Goal: Transaction & Acquisition: Purchase product/service

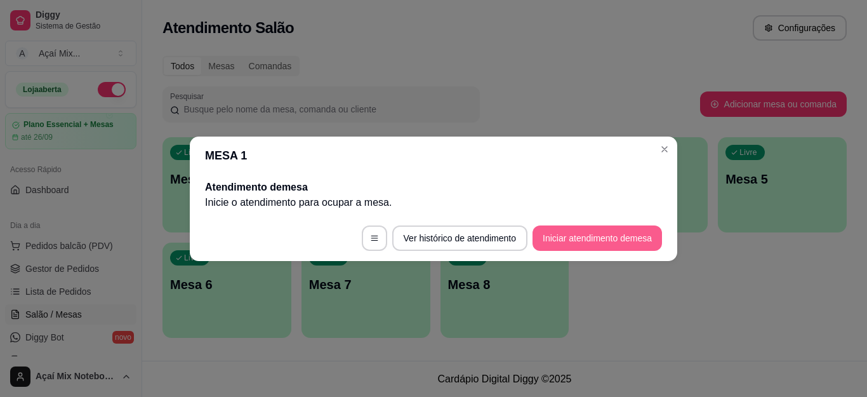
click at [578, 237] on button "Iniciar atendimento de mesa" at bounding box center [598, 237] width 130 height 25
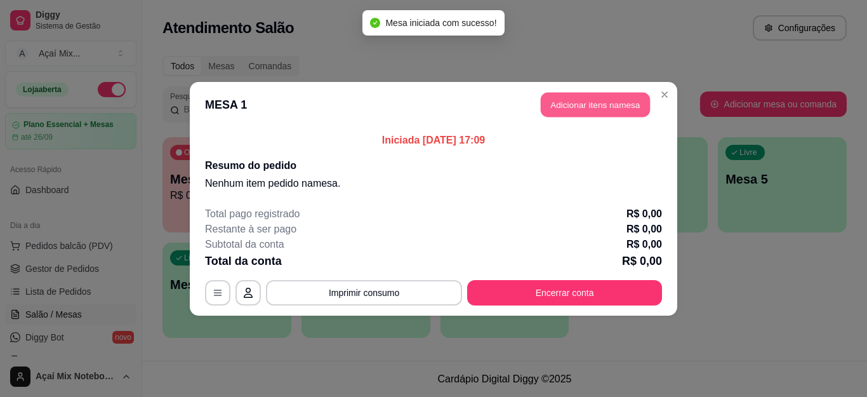
click at [572, 105] on button "Adicionar itens na mesa" at bounding box center [595, 104] width 109 height 25
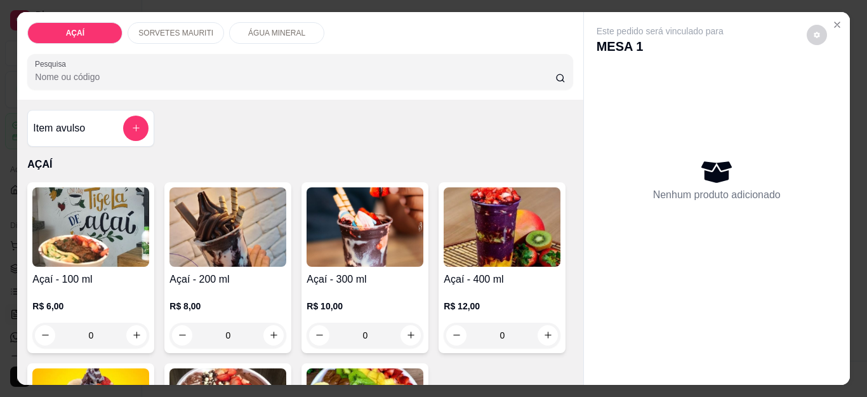
click at [262, 272] on h4 "Açaí - 200 ml" at bounding box center [228, 279] width 117 height 15
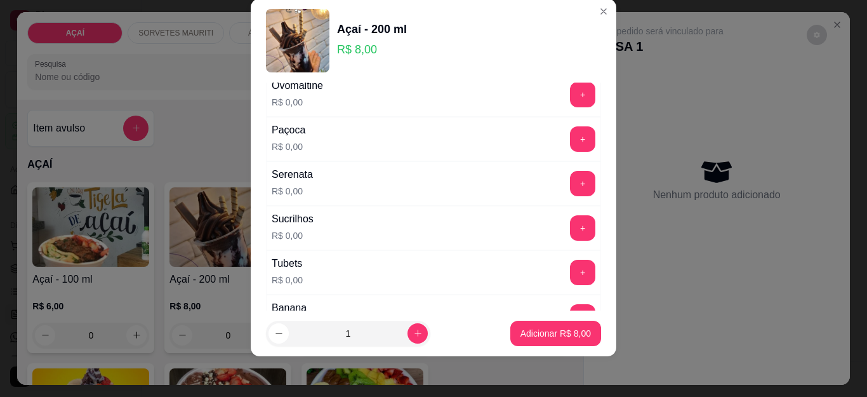
scroll to position [1438, 0]
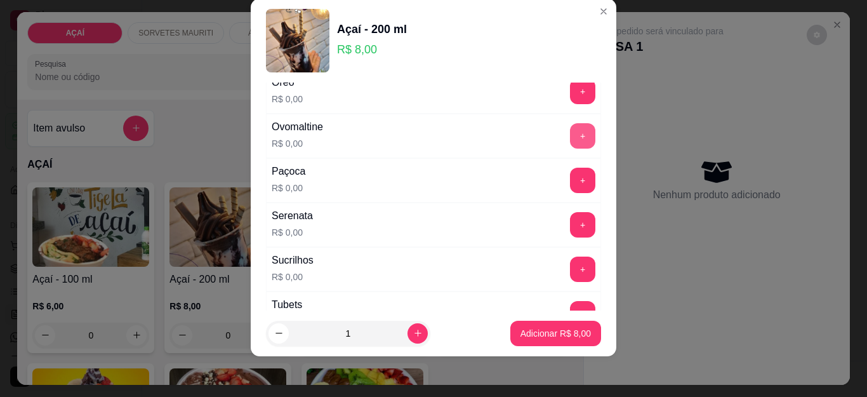
click at [570, 139] on button "+" at bounding box center [582, 135] width 25 height 25
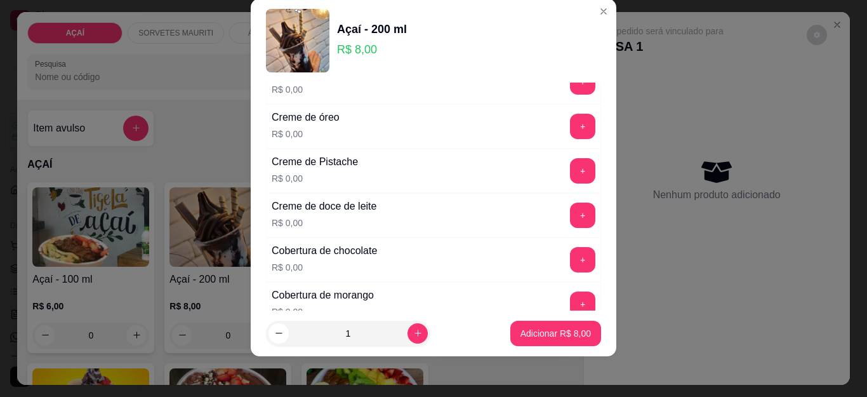
scroll to position [486, 0]
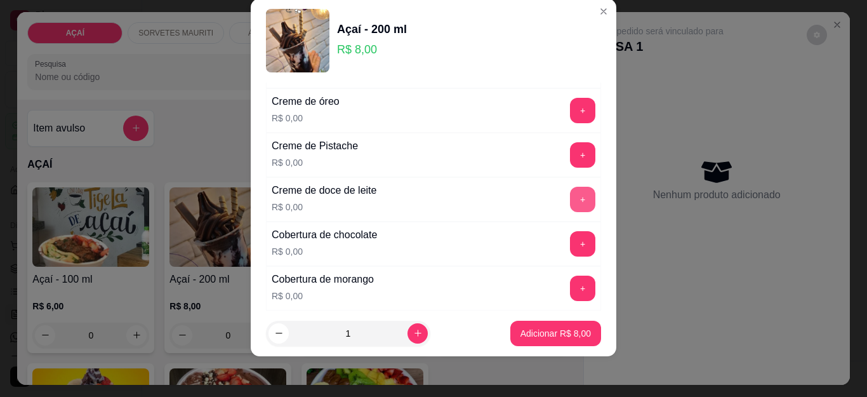
click at [570, 200] on button "+" at bounding box center [582, 199] width 25 height 25
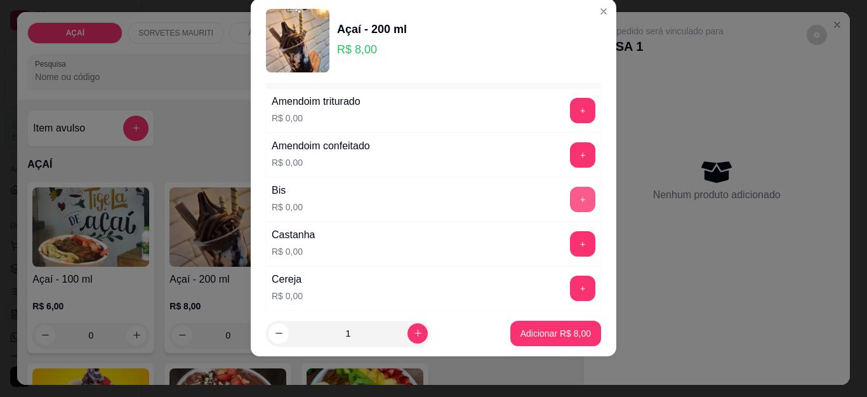
scroll to position [105, 0]
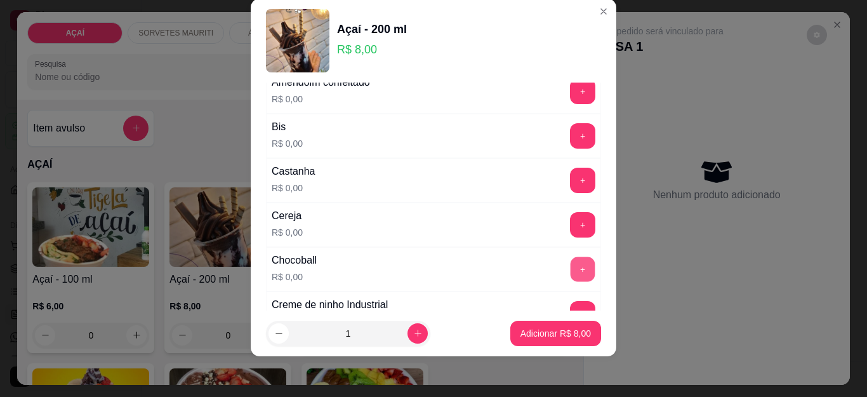
click at [571, 275] on button "+" at bounding box center [583, 269] width 25 height 25
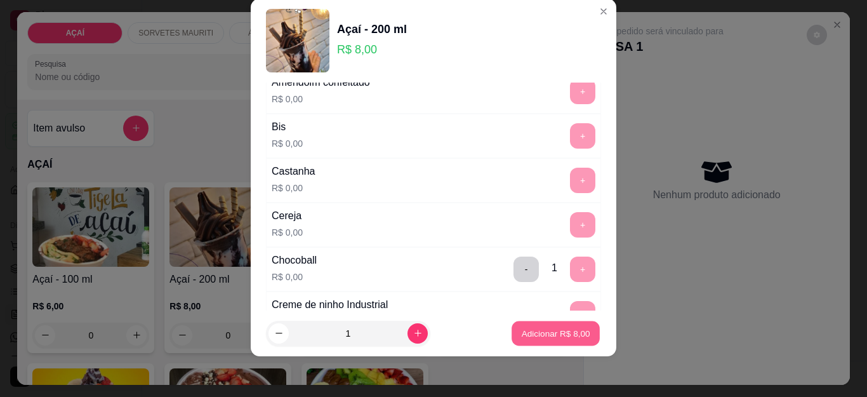
click at [547, 325] on button "Adicionar R$ 8,00" at bounding box center [556, 333] width 88 height 25
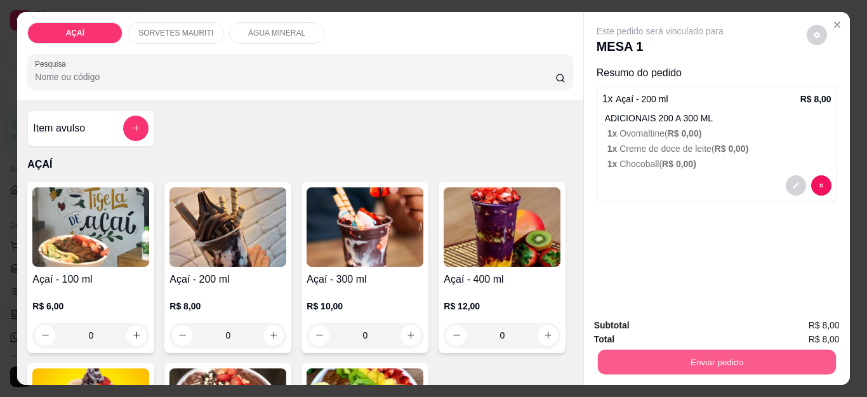
click at [665, 350] on button "Enviar pedido" at bounding box center [717, 362] width 238 height 25
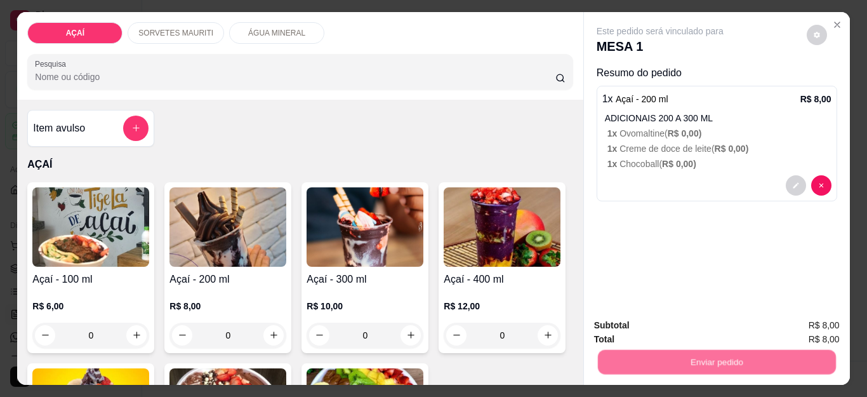
click at [665, 325] on button "Não registrar e enviar pedido" at bounding box center [674, 326] width 132 height 24
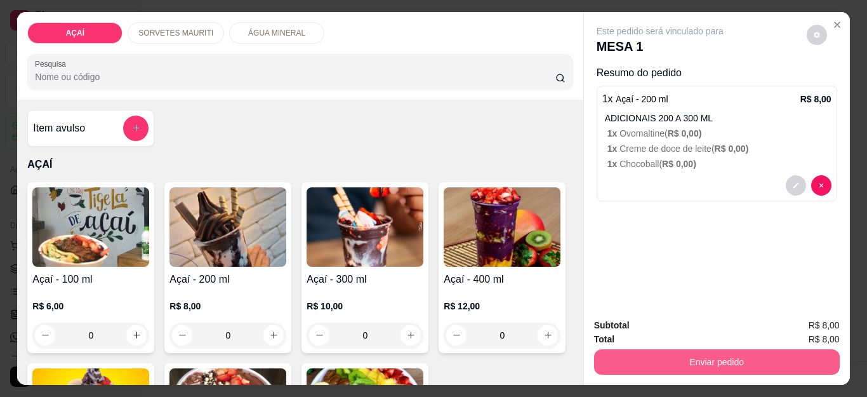
click at [676, 363] on button "Enviar pedido" at bounding box center [717, 361] width 246 height 25
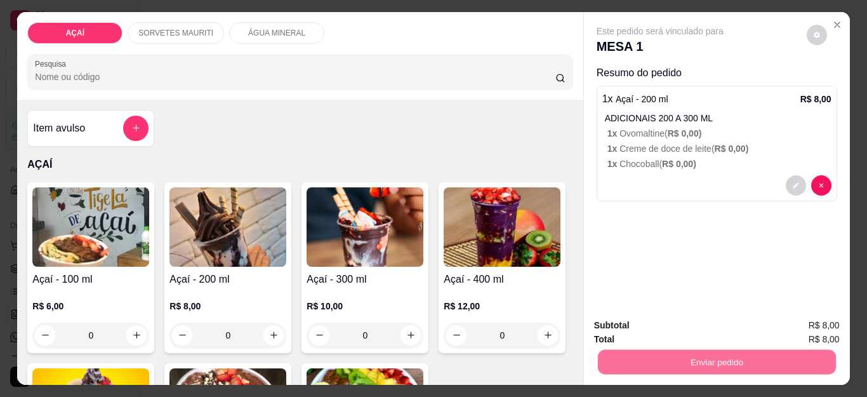
click at [660, 318] on button "Não registrar e enviar pedido" at bounding box center [674, 325] width 128 height 23
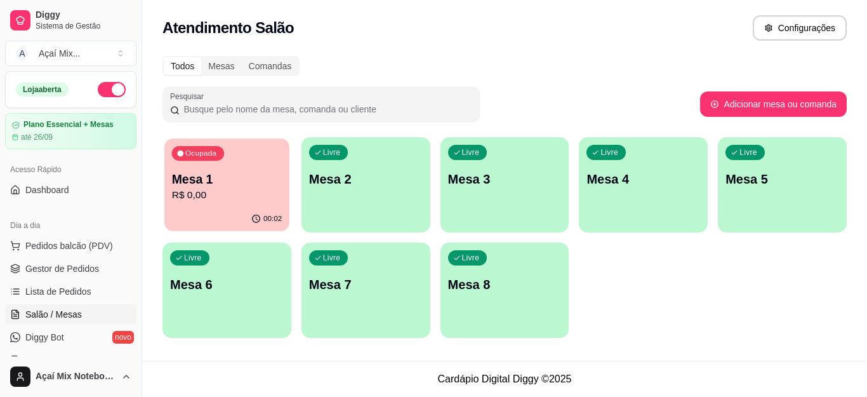
click at [229, 157] on div "Ocupada Mesa 1 R$ 0,00" at bounding box center [226, 172] width 125 height 69
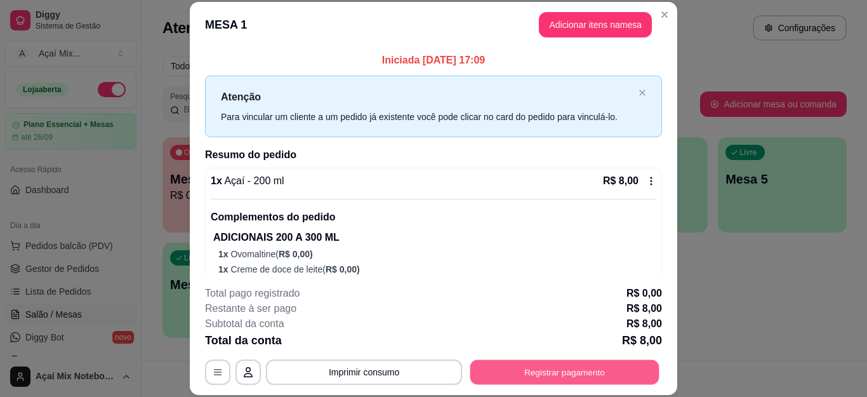
click at [488, 369] on button "Registrar pagamento" at bounding box center [565, 371] width 189 height 25
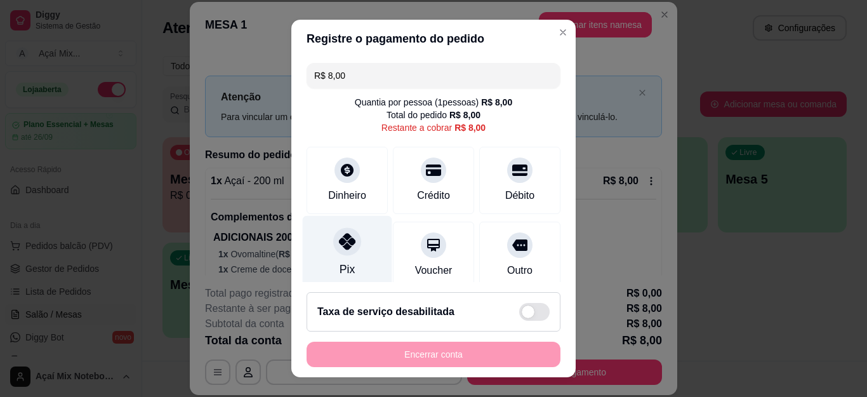
click at [351, 255] on div "Pix" at bounding box center [348, 253] width 90 height 74
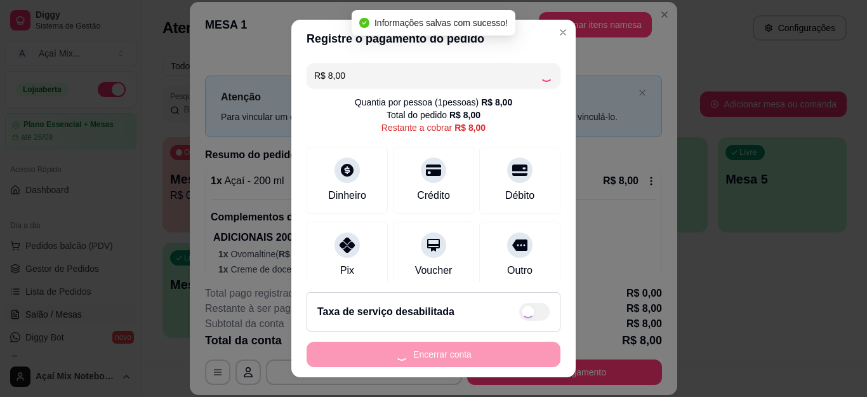
type input "R$ 0,00"
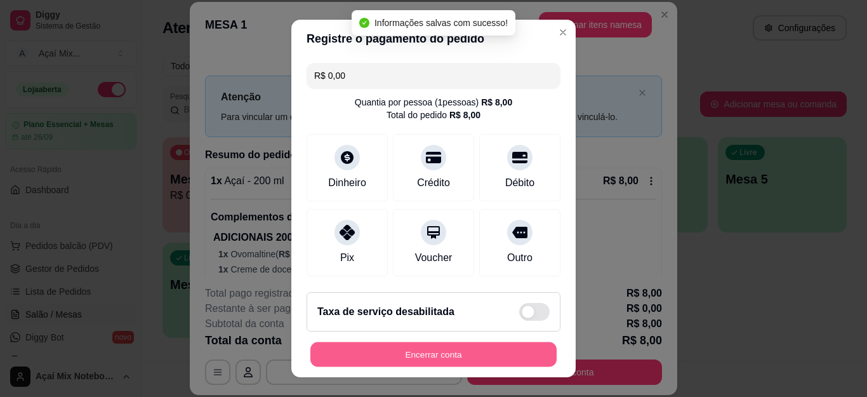
click at [436, 351] on button "Encerrar conta" at bounding box center [434, 354] width 246 height 25
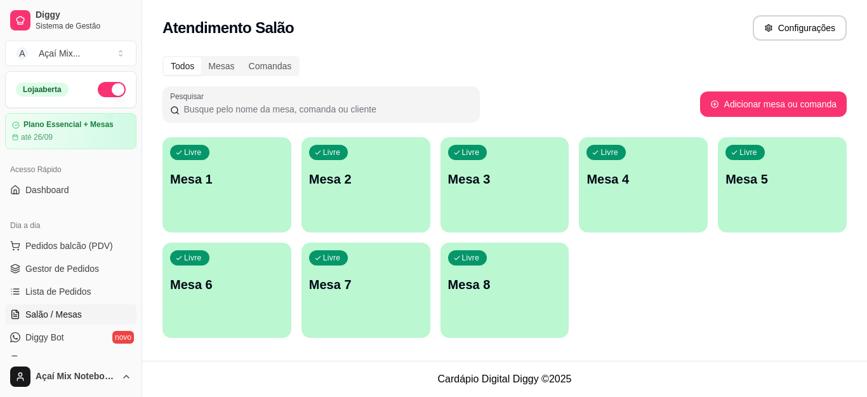
click at [245, 204] on div "Livre Mesa 1" at bounding box center [227, 177] width 129 height 80
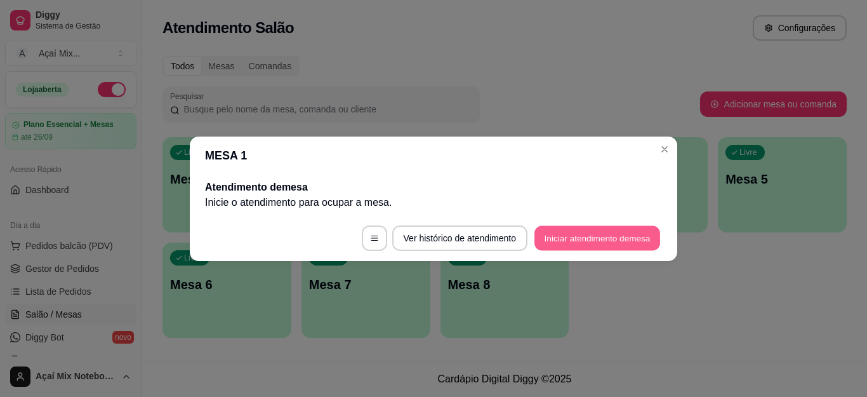
click at [565, 231] on button "Iniciar atendimento de mesa" at bounding box center [598, 237] width 126 height 25
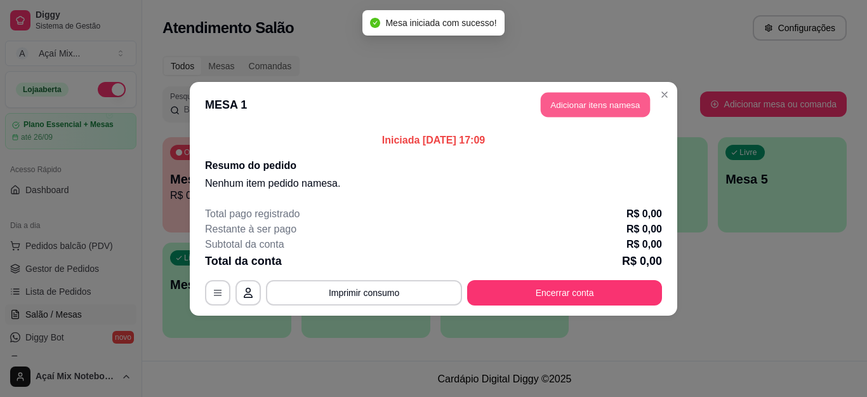
click at [548, 110] on button "Adicionar itens na mesa" at bounding box center [595, 104] width 109 height 25
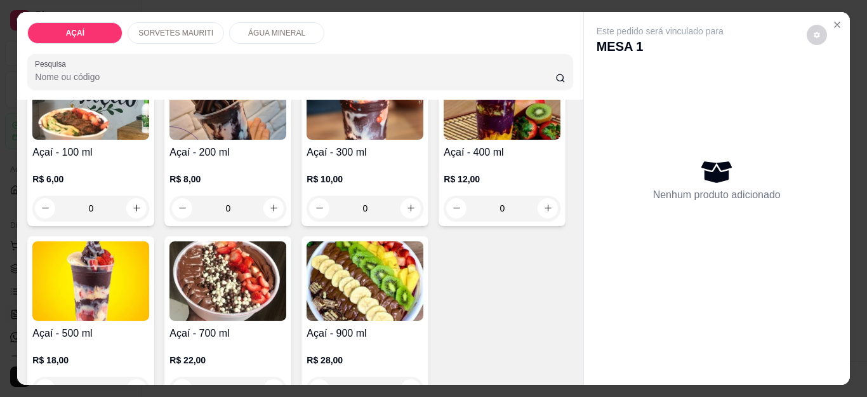
scroll to position [191, 0]
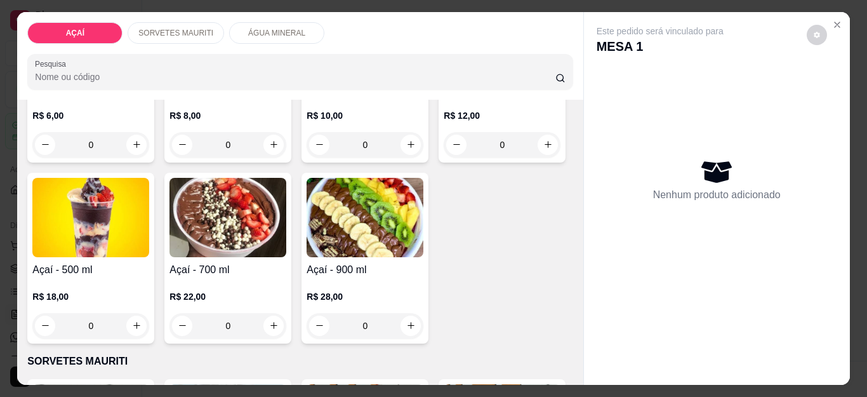
click at [444, 157] on div "R$ 12,00 0" at bounding box center [502, 127] width 117 height 61
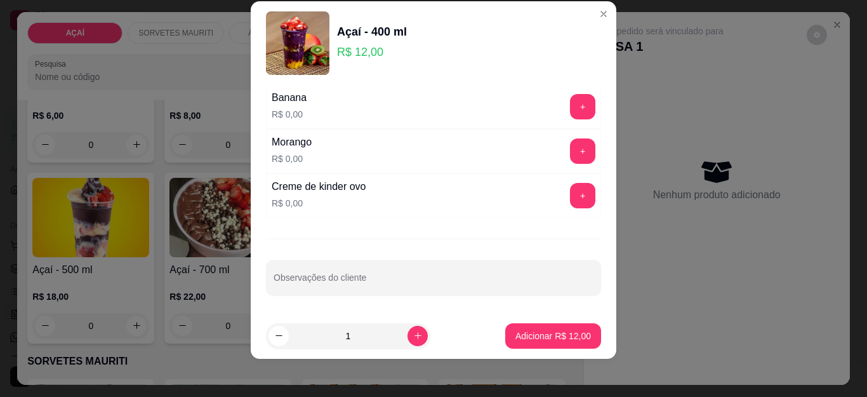
scroll to position [21, 0]
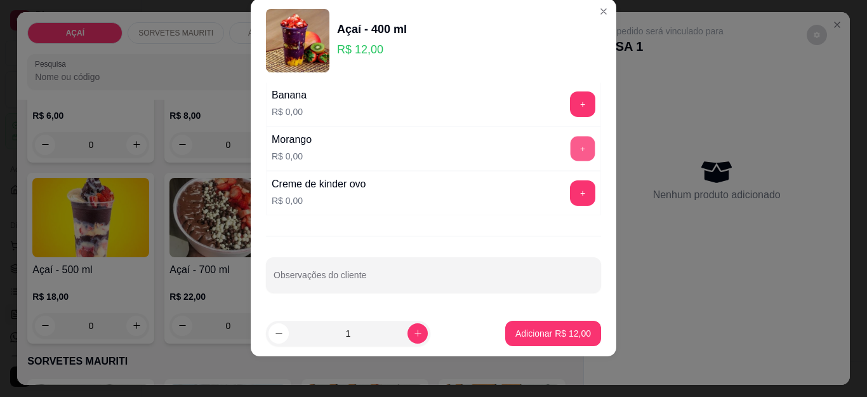
click at [571, 155] on button "+" at bounding box center [583, 149] width 25 height 25
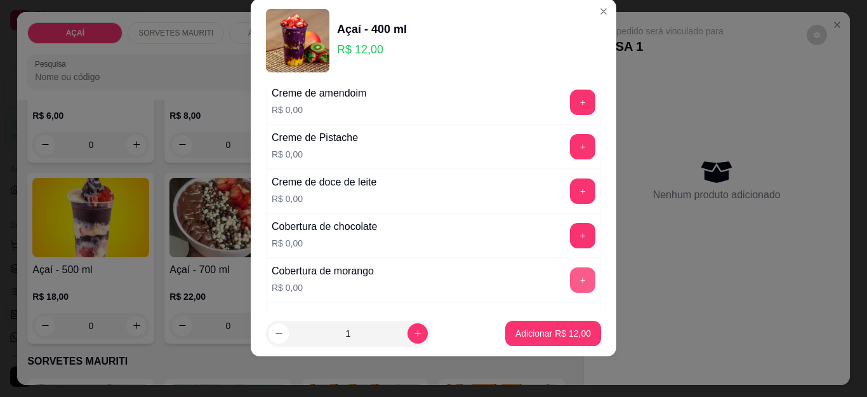
scroll to position [486, 0]
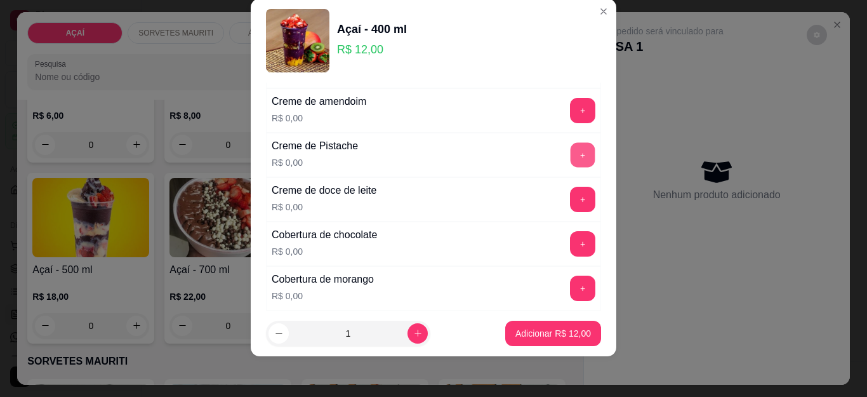
click at [571, 159] on button "+" at bounding box center [583, 155] width 25 height 25
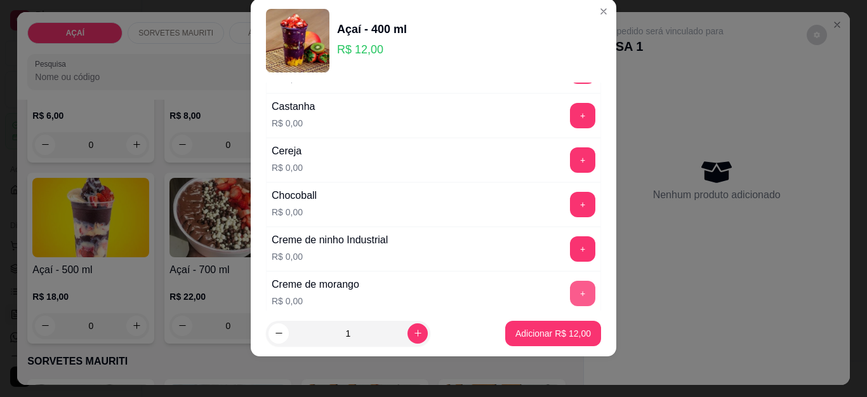
scroll to position [168, 0]
click at [571, 244] on button "+" at bounding box center [583, 250] width 25 height 25
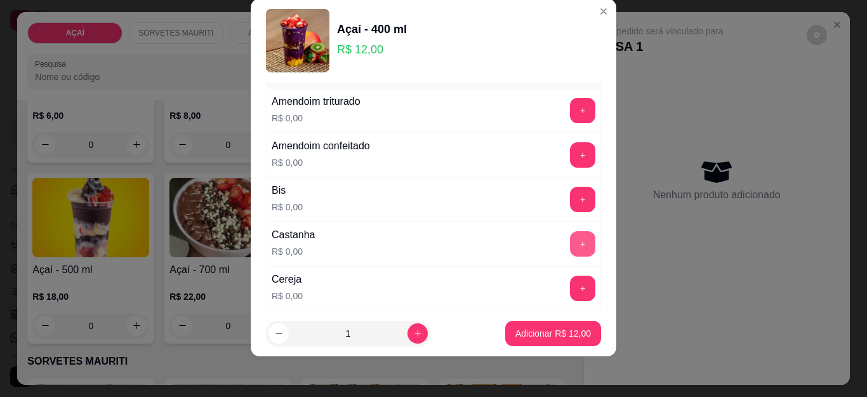
scroll to position [0, 0]
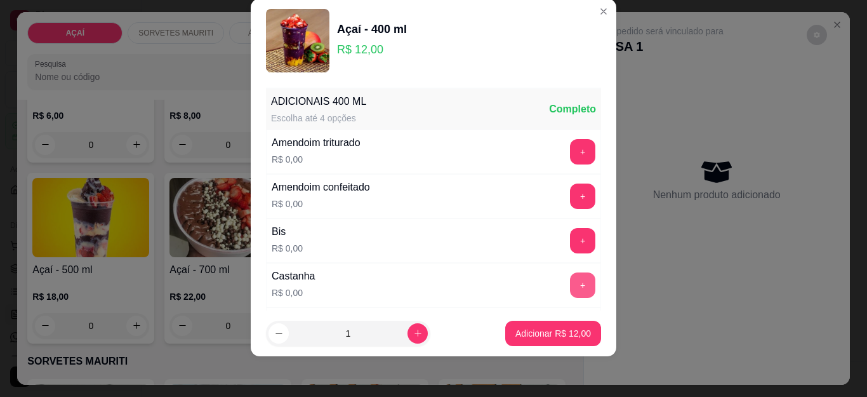
click at [570, 281] on button "+" at bounding box center [582, 284] width 25 height 25
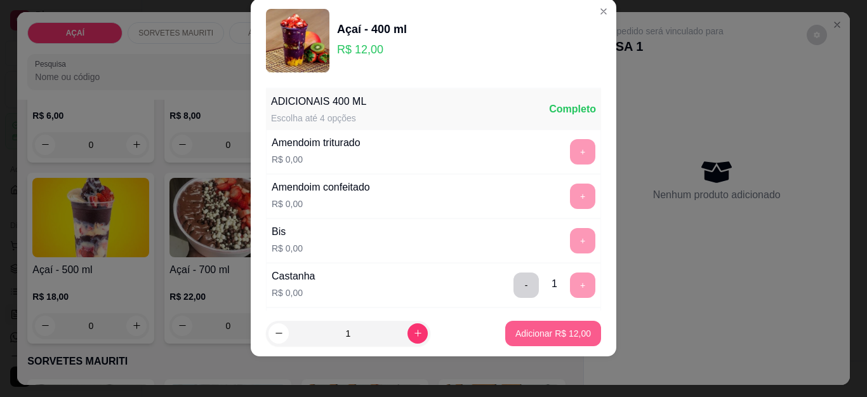
click at [552, 329] on p "Adicionar R$ 12,00" at bounding box center [554, 333] width 76 height 13
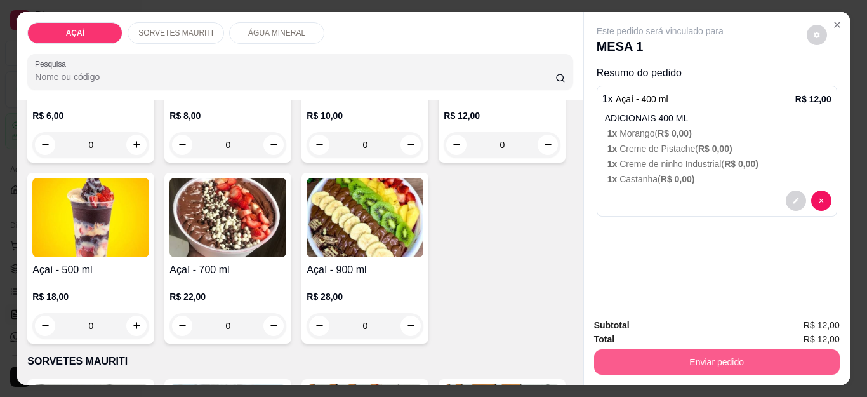
click at [655, 349] on button "Enviar pedido" at bounding box center [717, 361] width 246 height 25
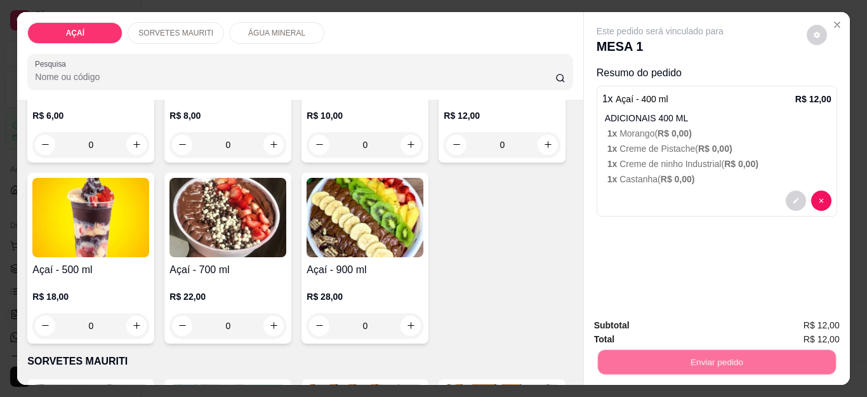
click at [655, 332] on button "Não registrar e enviar pedido" at bounding box center [674, 326] width 132 height 24
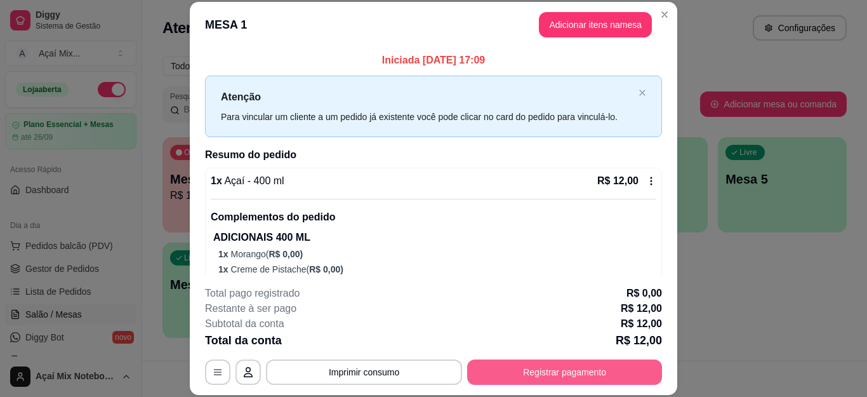
click at [497, 376] on button "Registrar pagamento" at bounding box center [564, 371] width 195 height 25
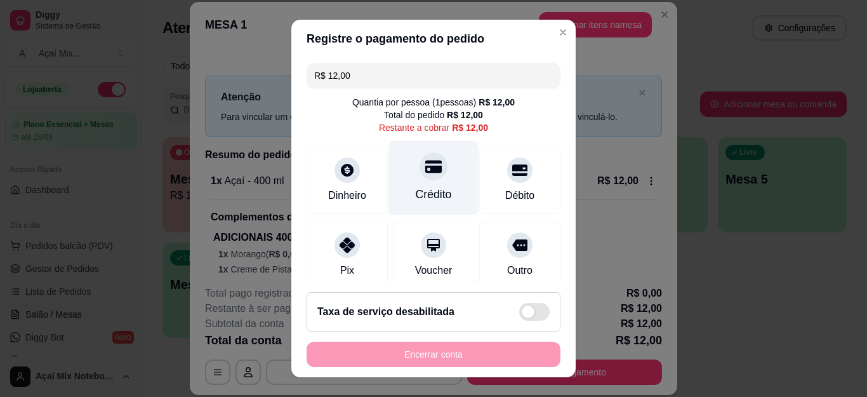
click at [415, 182] on div "Crédito" at bounding box center [434, 178] width 90 height 74
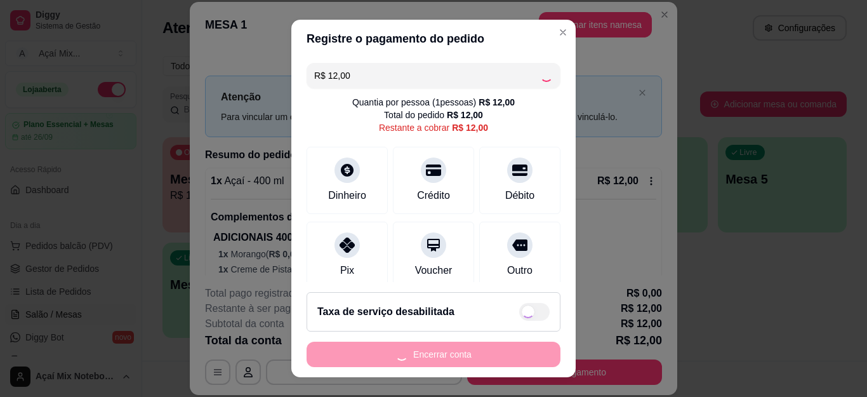
click at [438, 358] on div "Encerrar conta" at bounding box center [434, 354] width 254 height 25
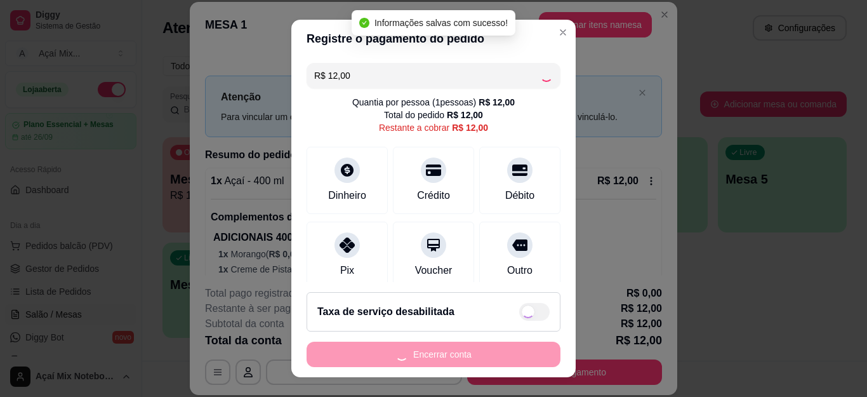
type input "R$ 0,00"
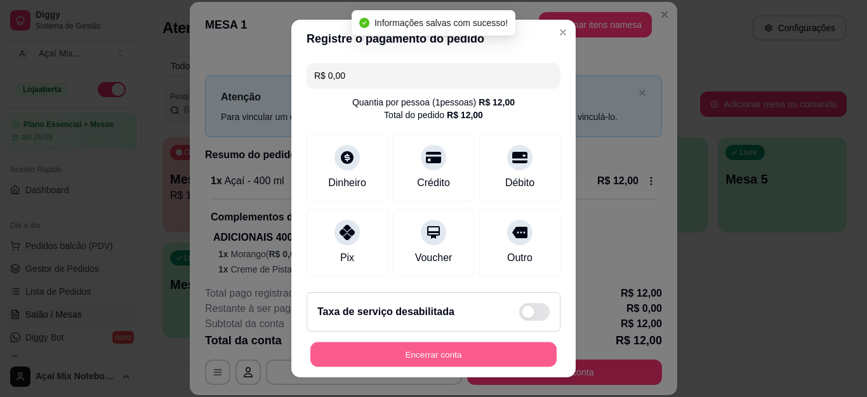
click at [441, 358] on button "Encerrar conta" at bounding box center [434, 354] width 246 height 25
